Goal: Check status: Check status

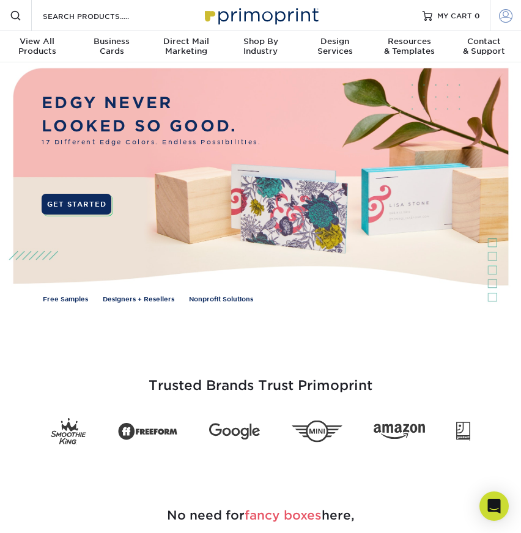
click at [508, 23] on link "Account" at bounding box center [505, 15] width 31 height 31
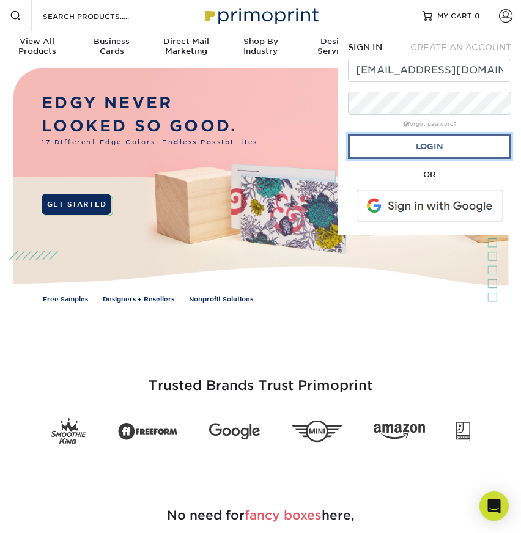
click at [398, 147] on link "Login" at bounding box center [429, 146] width 163 height 25
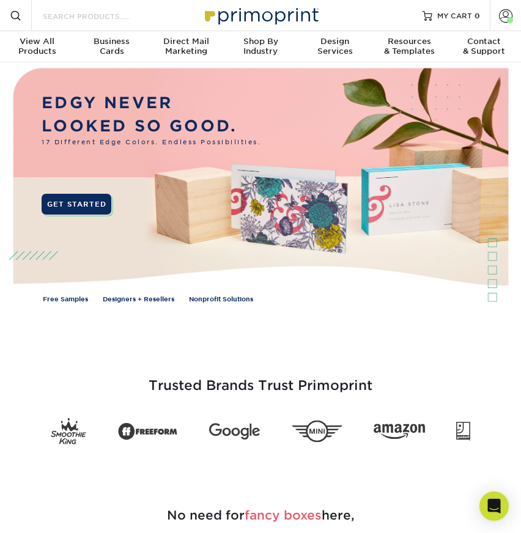
click at [124, 15] on input "Search Products" at bounding box center [101, 16] width 119 height 15
click at [507, 13] on span at bounding box center [505, 15] width 13 height 13
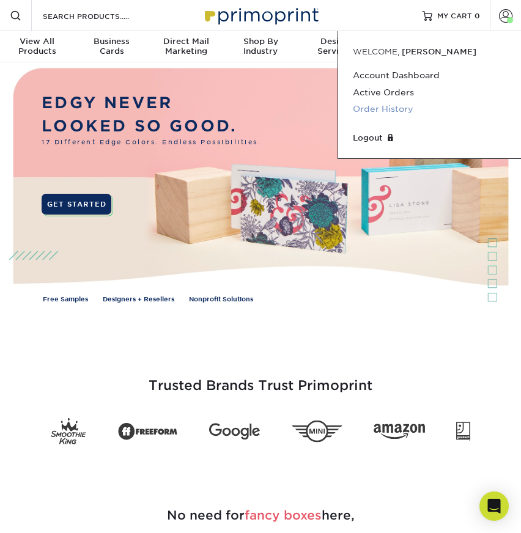
click at [392, 109] on link "Order History" at bounding box center [429, 109] width 153 height 17
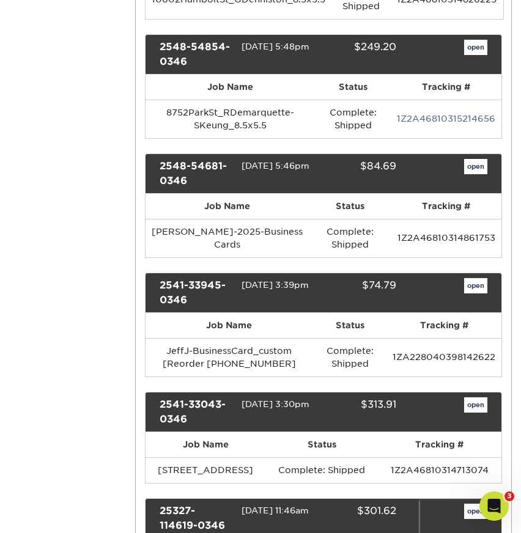
scroll to position [3341, 0]
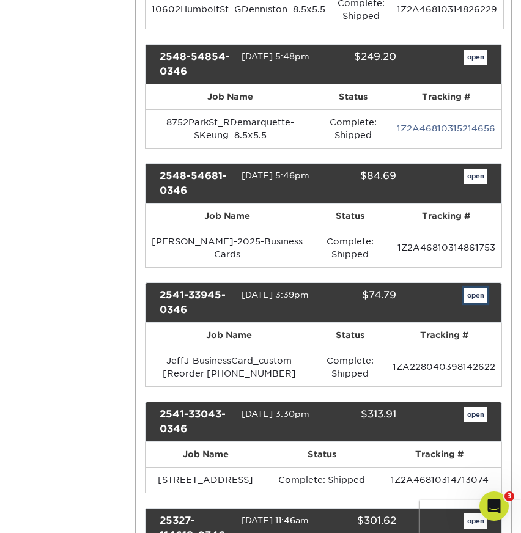
click at [469, 288] on link "open" at bounding box center [475, 296] width 23 height 16
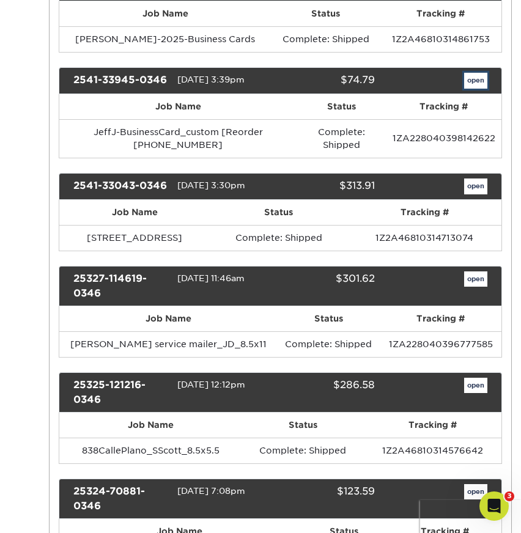
scroll to position [0, 0]
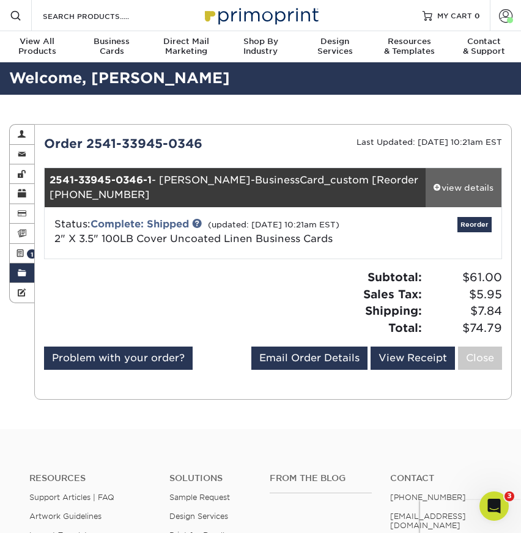
click at [448, 185] on div "view details" at bounding box center [463, 188] width 76 height 12
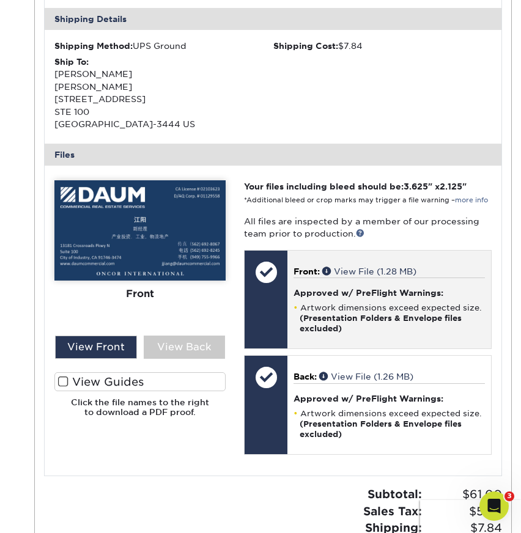
scroll to position [373, 0]
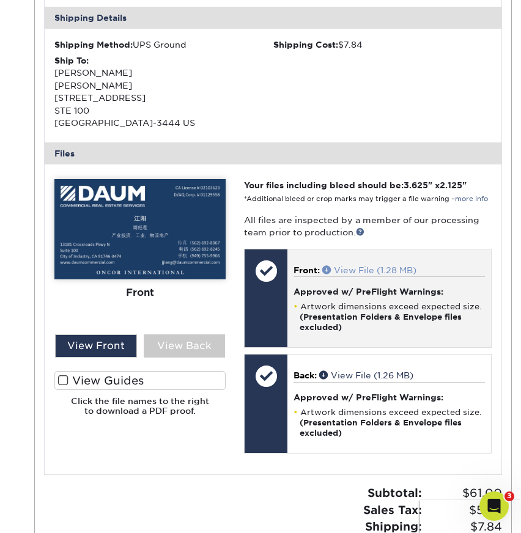
click at [378, 275] on link "View File (1.28 MB)" at bounding box center [369, 270] width 94 height 10
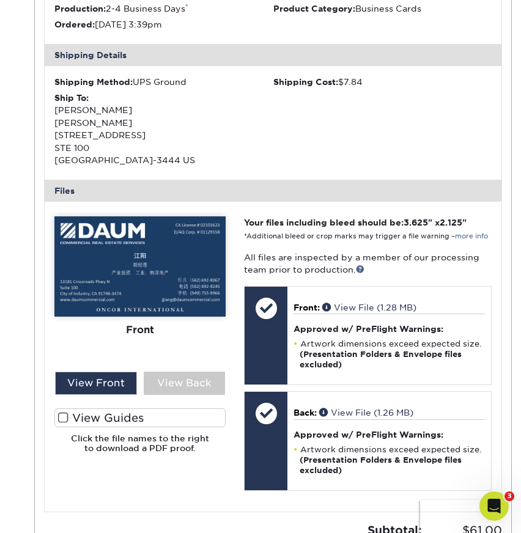
scroll to position [336, 0]
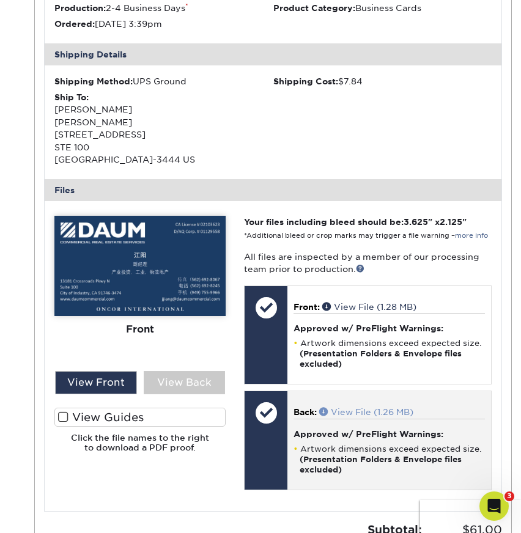
click at [368, 417] on link "View File (1.26 MB)" at bounding box center [366, 412] width 94 height 10
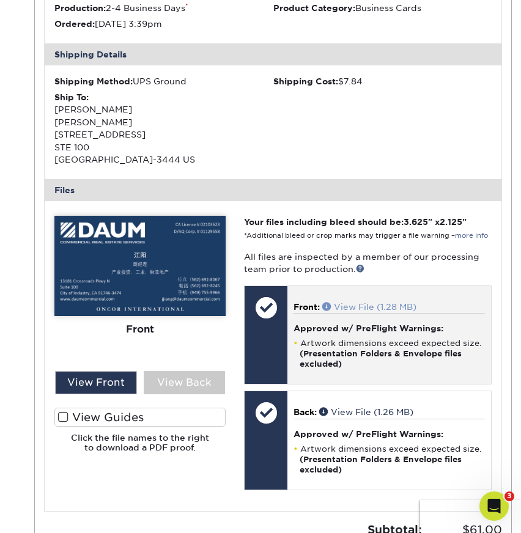
click at [384, 312] on link "View File (1.28 MB)" at bounding box center [369, 307] width 94 height 10
